Goal: Task Accomplishment & Management: Use online tool/utility

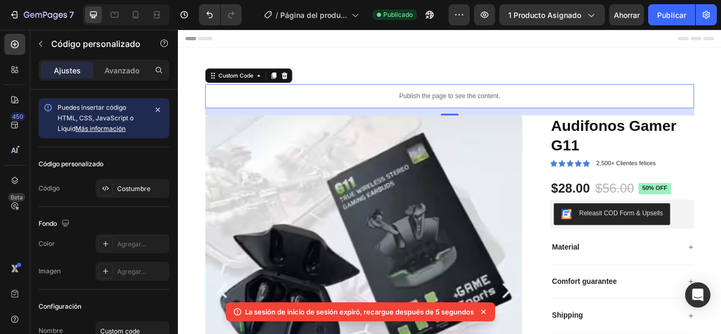
click at [465, 99] on div "Publish the page to see the content." at bounding box center [494, 107] width 570 height 28
click at [465, 103] on p "Publish the page to see the content." at bounding box center [494, 107] width 570 height 11
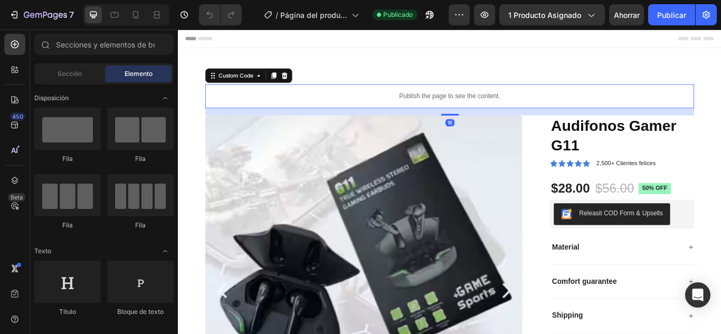
click at [472, 106] on p "Publish the page to see the content." at bounding box center [494, 107] width 570 height 11
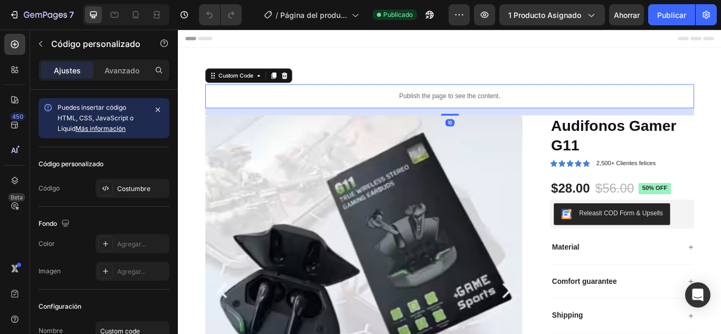
click at [472, 105] on p "Publish the page to see the content." at bounding box center [494, 107] width 570 height 11
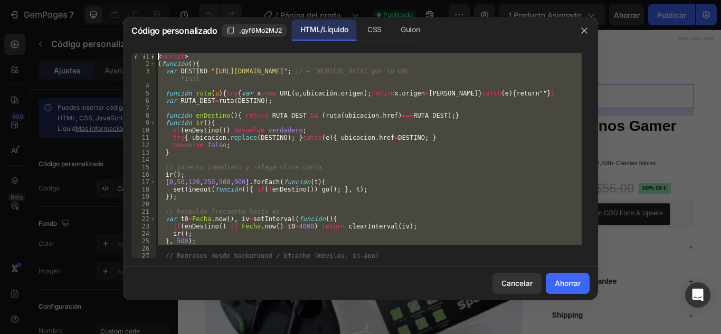
drag, startPoint x: 242, startPoint y: 246, endPoint x: 119, endPoint y: 2, distance: 273.5
click at [119, 2] on div "Código personalizado .gyf6Mo2MJ2 HTML/Líquido CSS Guion 1 2 3 4 5 6 7 8 9 10 11…" at bounding box center [360, 167] width 721 height 334
type textarea "<script> (function(){"
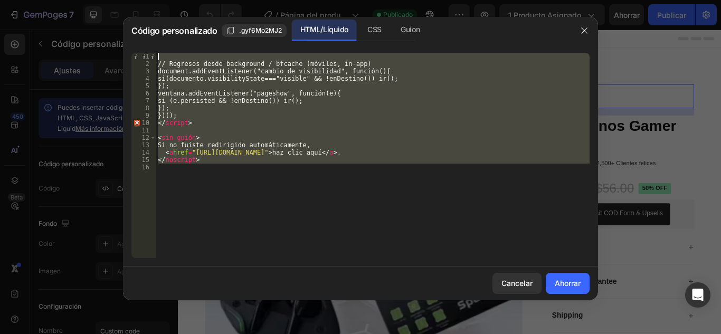
drag, startPoint x: 178, startPoint y: 125, endPoint x: 126, endPoint y: 30, distance: 108.6
click at [121, 21] on div "Código personalizado .gyf6Mo2MJ2 HTML/Líquido CSS Guion 1 2 3 4 5 6 7 8 9 10 11…" at bounding box center [360, 167] width 721 height 334
type textarea "// Regresos desde background / bfcache (móviles, in-app)"
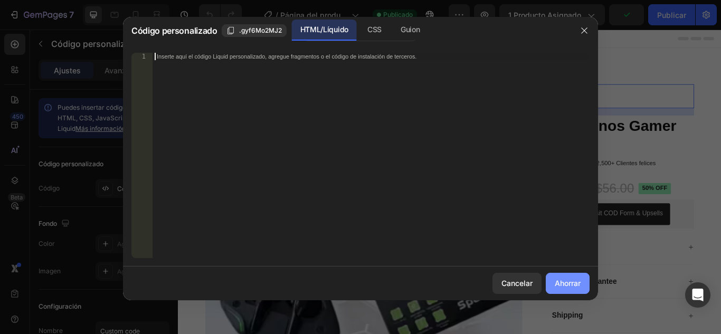
click at [573, 289] on font "Ahorrar" at bounding box center [568, 283] width 26 height 11
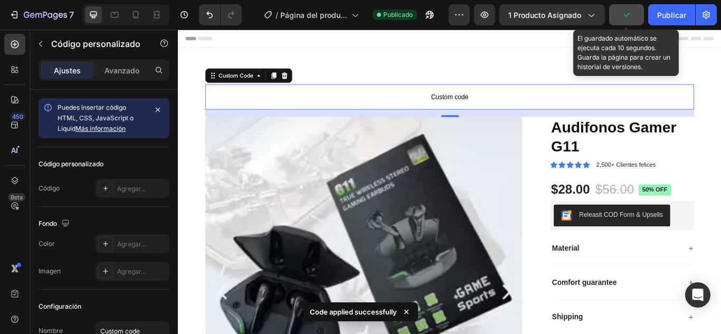
click at [631, 14] on icon "button" at bounding box center [626, 14] width 11 height 11
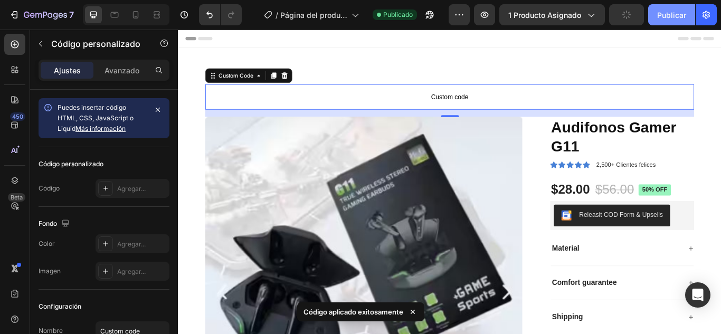
drag, startPoint x: 659, startPoint y: 11, endPoint x: 563, endPoint y: 7, distance: 96.1
click at [659, 11] on font "Publicar" at bounding box center [671, 15] width 29 height 9
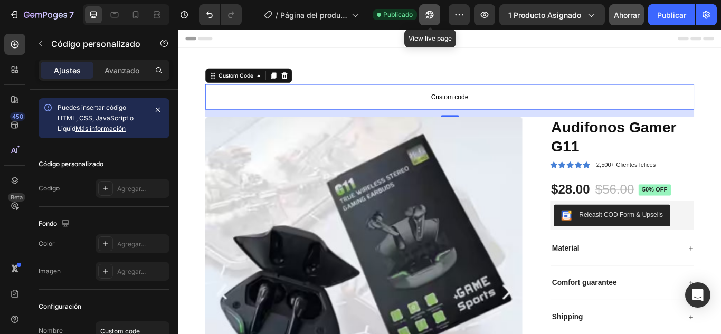
click at [433, 11] on icon "button" at bounding box center [429, 14] width 11 height 11
click at [482, 98] on p "Custom code" at bounding box center [494, 108] width 570 height 30
click at [488, 105] on span "Custom code" at bounding box center [494, 108] width 570 height 13
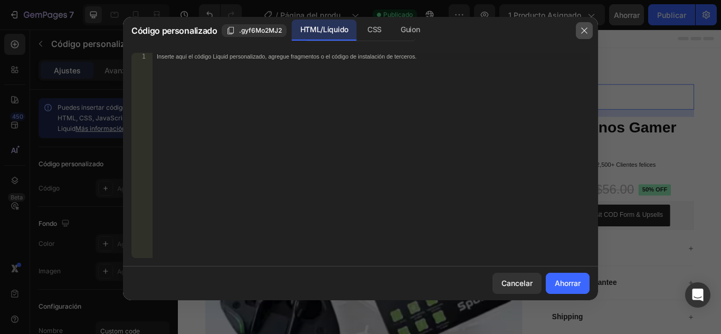
click at [581, 28] on icon "button" at bounding box center [584, 30] width 8 height 8
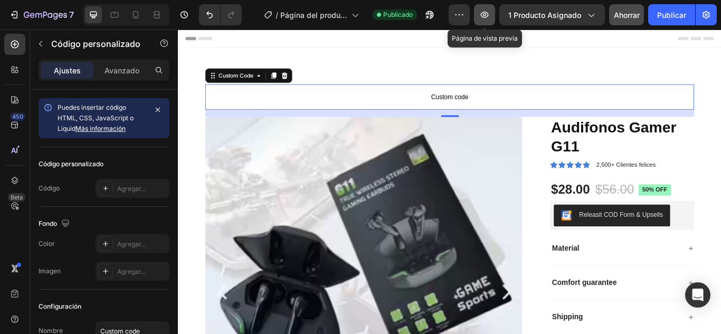
click at [490, 14] on icon "button" at bounding box center [484, 14] width 11 height 11
click at [484, 108] on span "Custom code" at bounding box center [494, 108] width 570 height 13
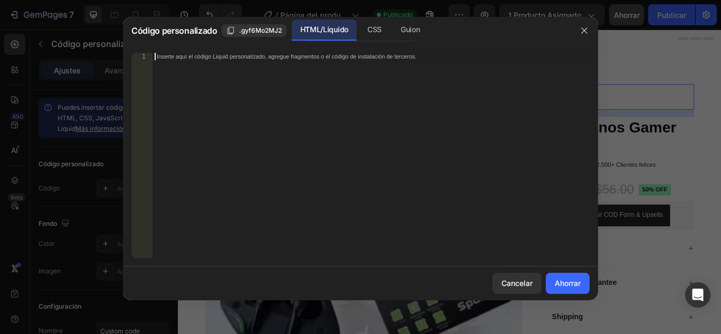
click at [311, 78] on div "Inserte aquí el código Liquid personalizado, agregue fragmentos o el código de …" at bounding box center [370, 163] width 437 height 220
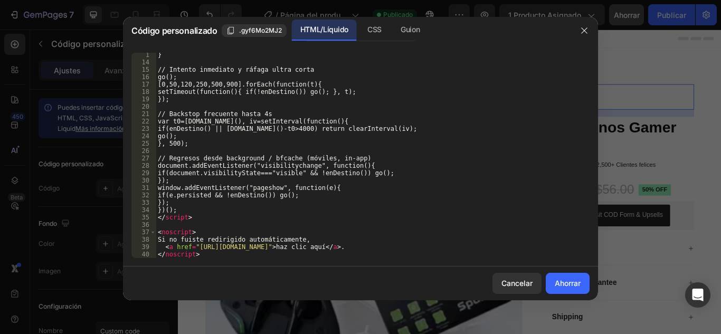
scroll to position [98, 0]
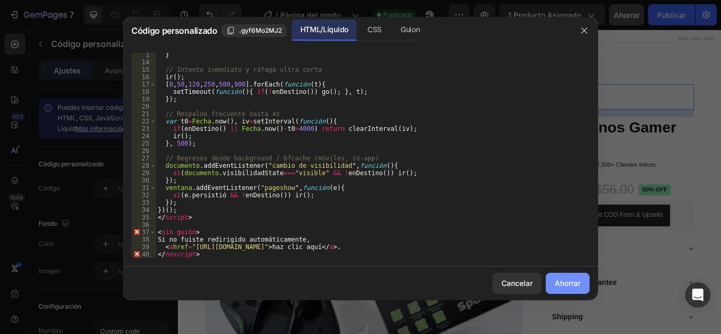
click at [570, 287] on font "Ahorrar" at bounding box center [568, 283] width 26 height 9
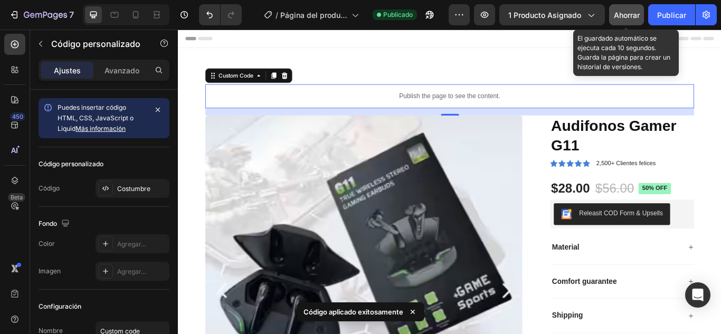
click at [630, 21] on button "Ahorrar" at bounding box center [626, 14] width 35 height 21
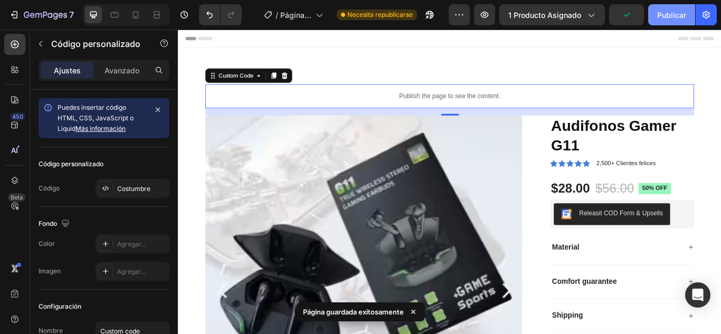
click at [662, 18] on font "Publicar" at bounding box center [671, 15] width 29 height 9
